Goal: Book appointment/travel/reservation

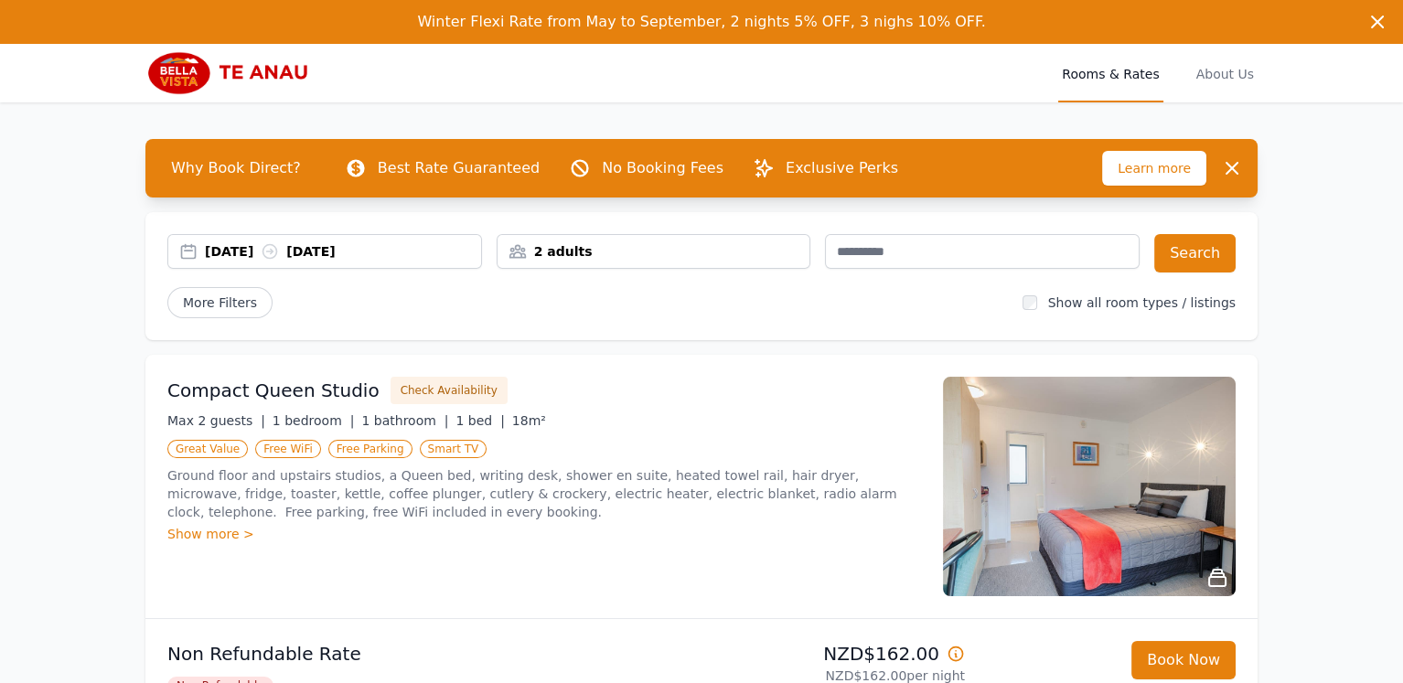
click at [189, 248] on div "[DATE] [DATE]" at bounding box center [324, 251] width 313 height 18
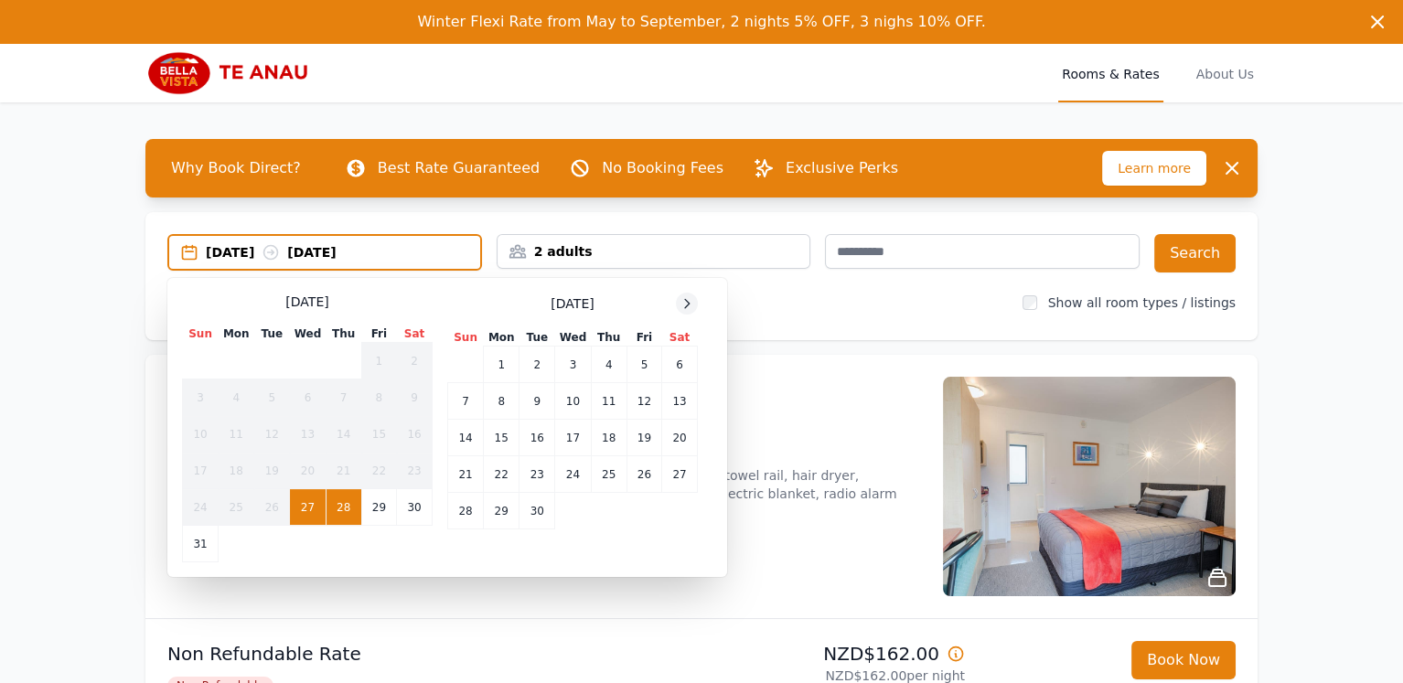
click at [690, 304] on icon at bounding box center [686, 303] width 15 height 15
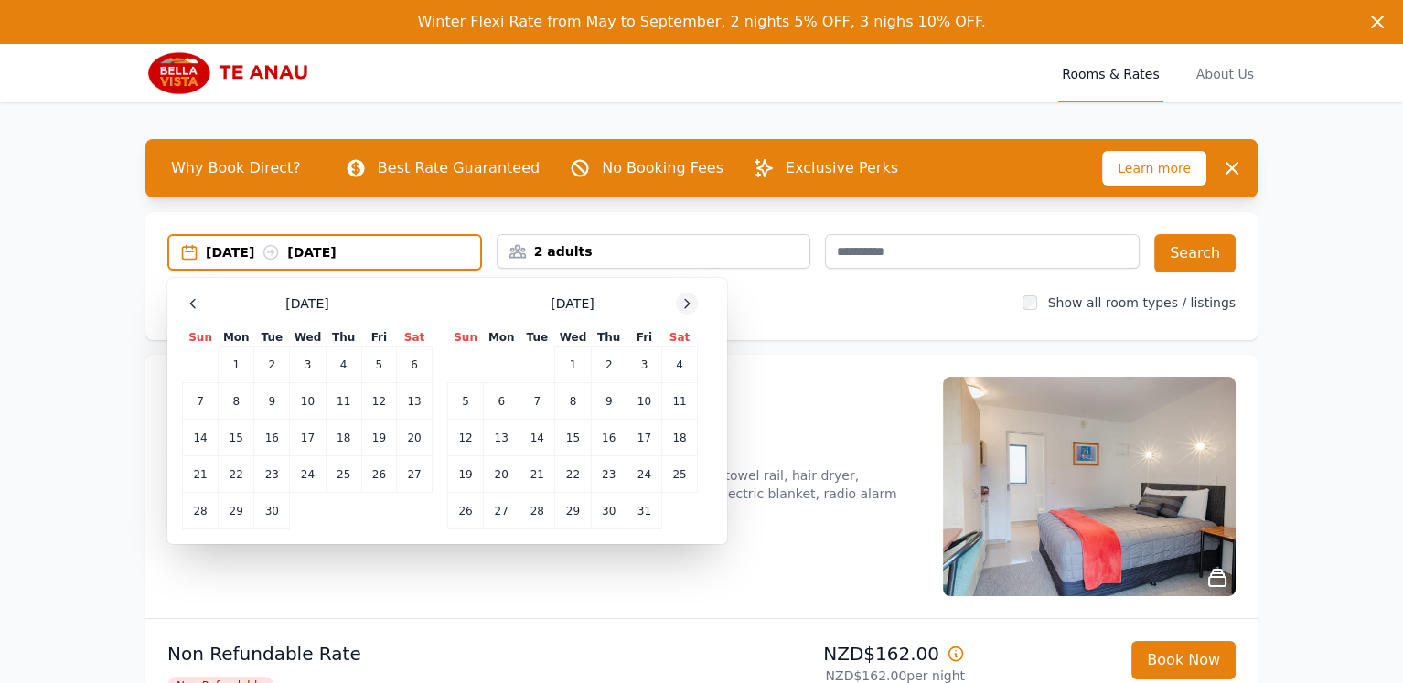
click at [690, 304] on icon at bounding box center [686, 303] width 15 height 15
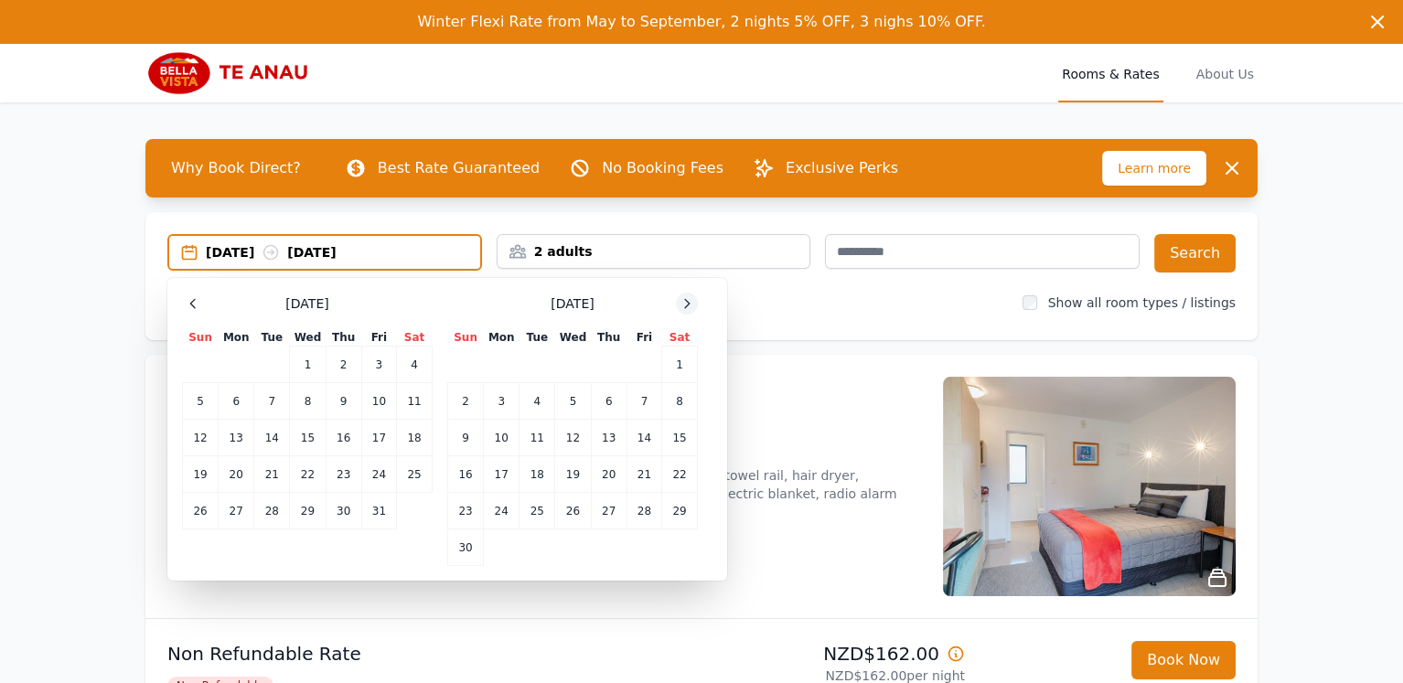
click at [690, 304] on icon at bounding box center [686, 303] width 15 height 15
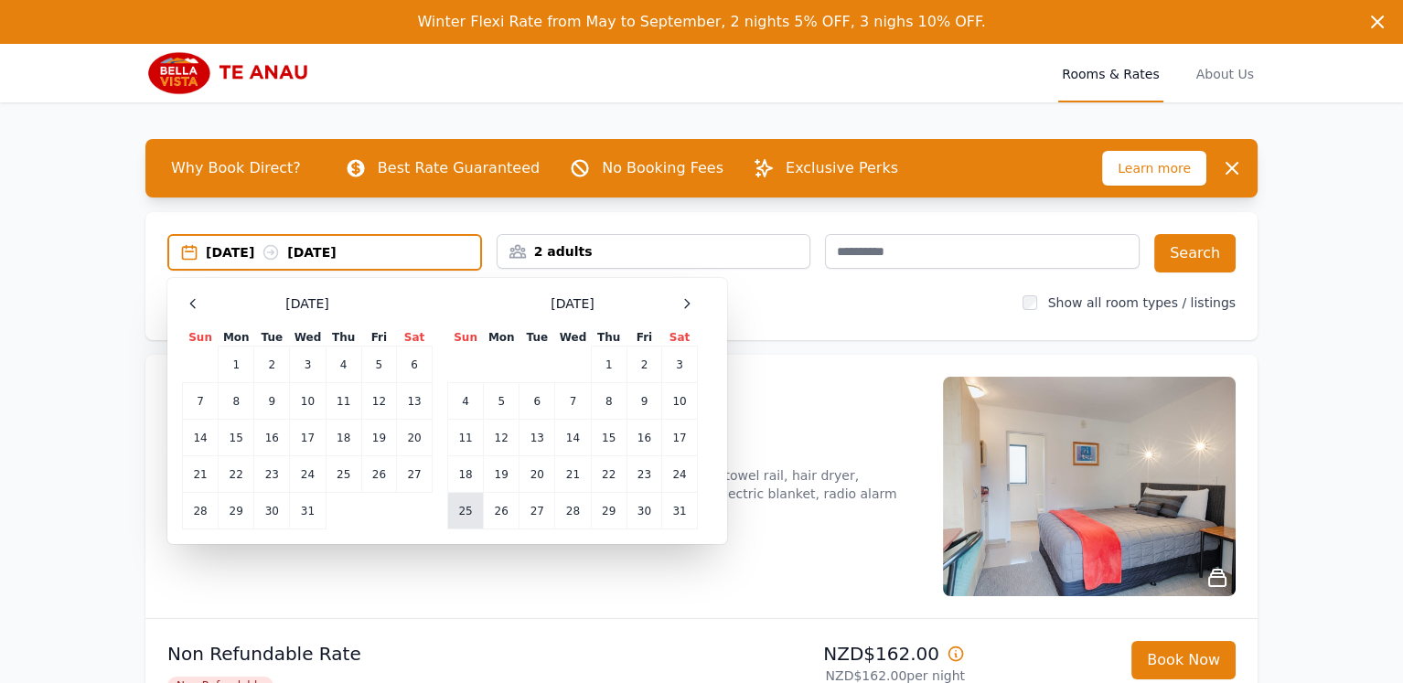
click at [467, 507] on td "25" at bounding box center [466, 511] width 36 height 37
click at [501, 507] on td "26" at bounding box center [502, 511] width 36 height 37
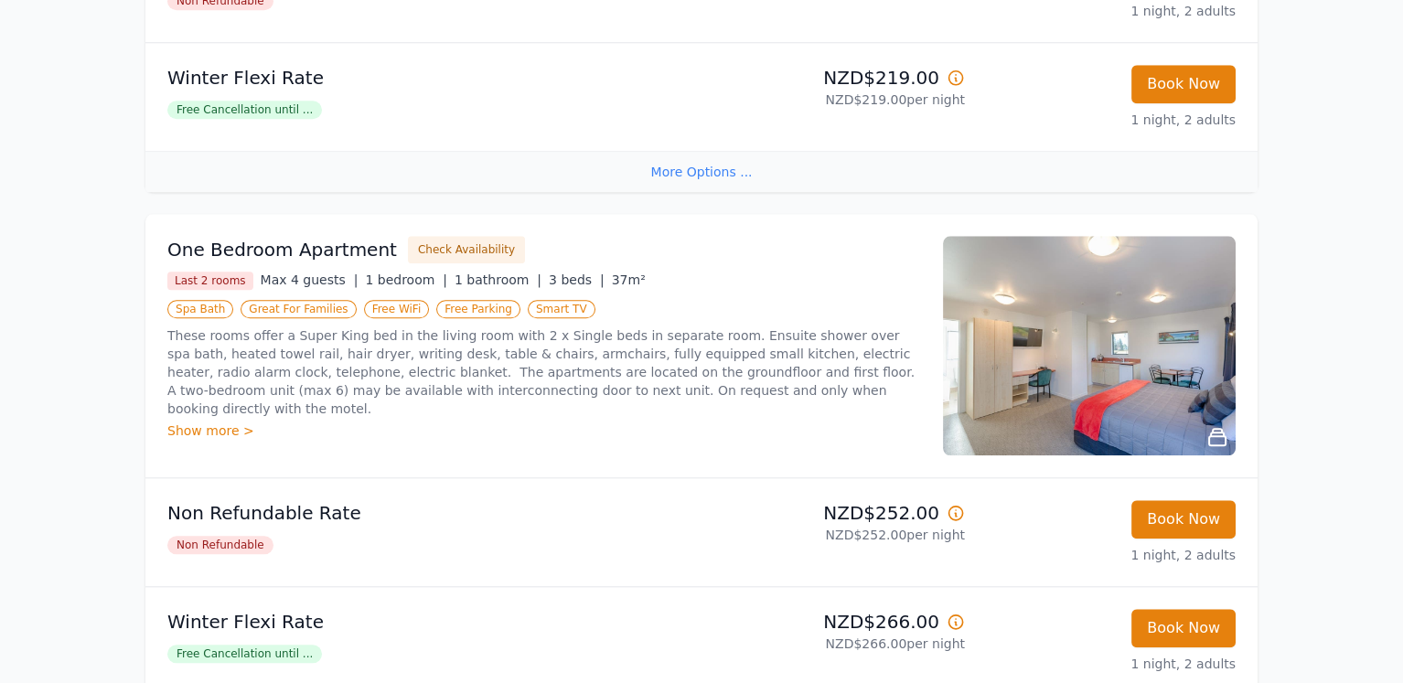
scroll to position [3158, 0]
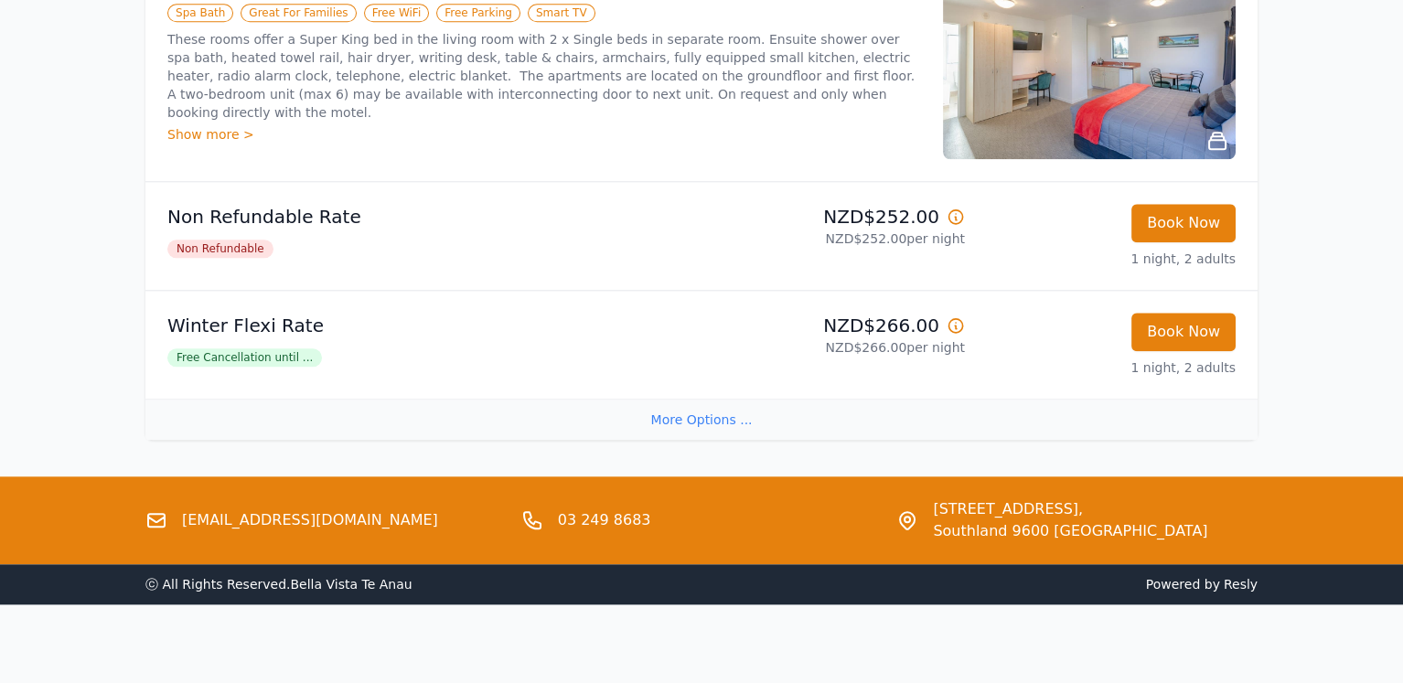
click at [278, 514] on link "[EMAIL_ADDRESS][DOMAIN_NAME]" at bounding box center [310, 520] width 256 height 22
click at [283, 509] on link "[EMAIL_ADDRESS][DOMAIN_NAME]" at bounding box center [310, 520] width 256 height 22
click at [375, 512] on div "[EMAIL_ADDRESS][DOMAIN_NAME]" at bounding box center [325, 520] width 361 height 44
click at [287, 509] on link "[EMAIL_ADDRESS][DOMAIN_NAME]" at bounding box center [310, 520] width 256 height 22
